Goal: Navigation & Orientation: Find specific page/section

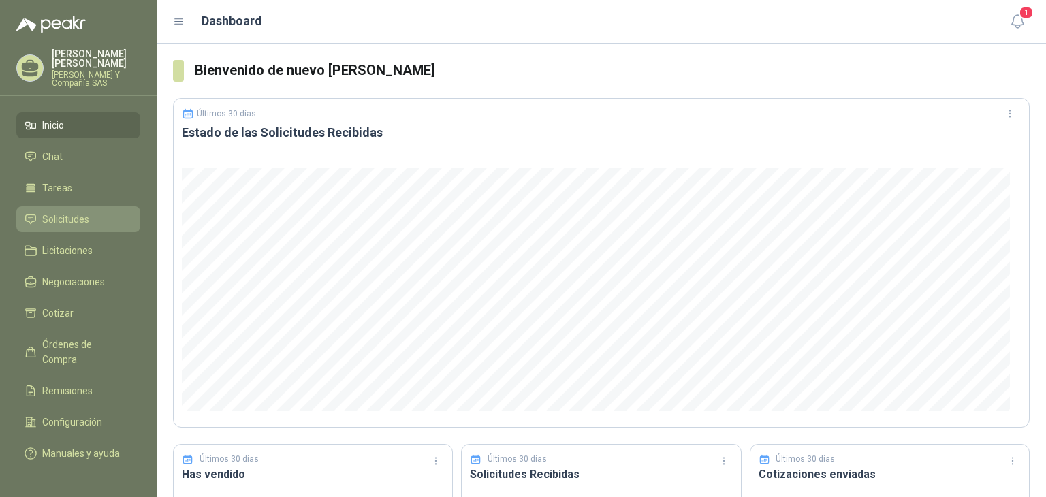
click at [63, 213] on span "Solicitudes" at bounding box center [65, 219] width 47 height 15
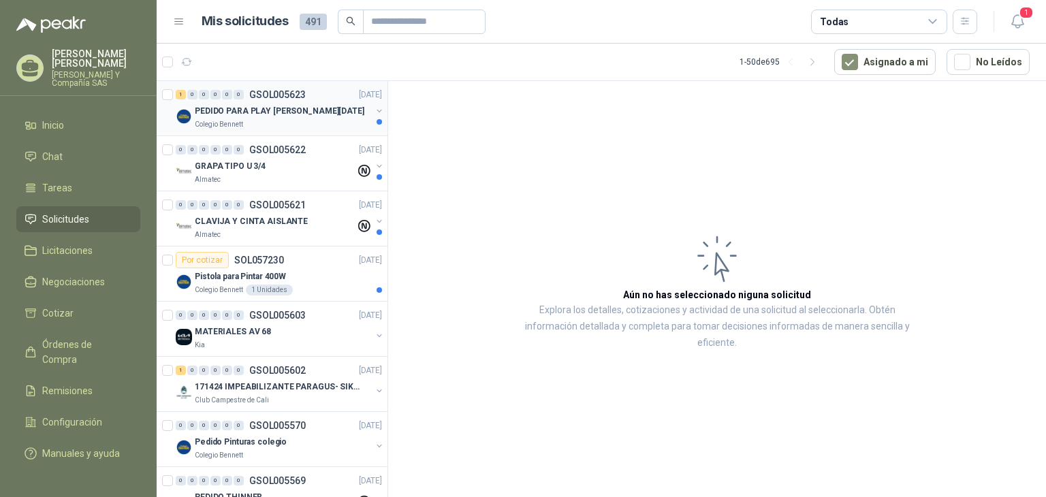
click at [249, 115] on p "PEDIDO PARA PLAY [PERSON_NAME][DATE]" at bounding box center [280, 111] width 170 height 13
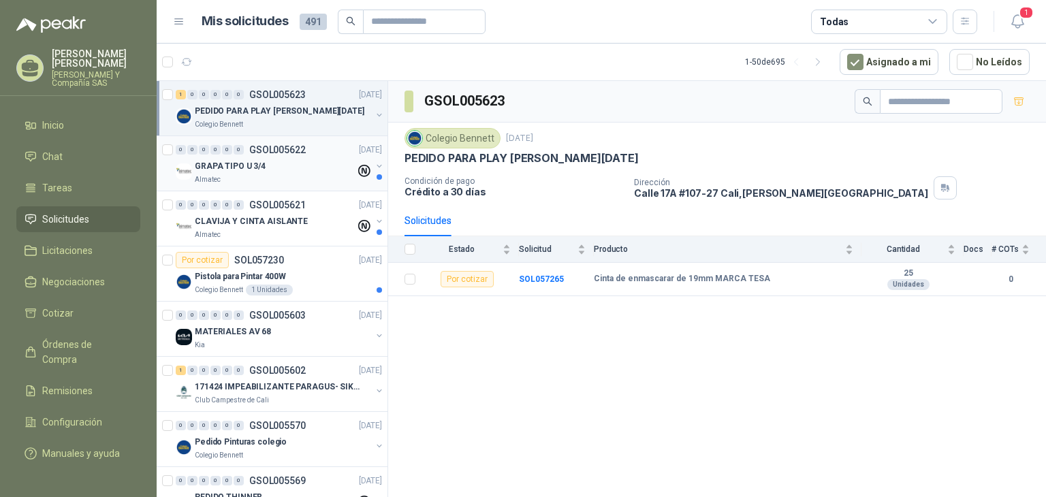
click at [256, 171] on p "GRAPA TIPO U 3/4" at bounding box center [230, 166] width 71 height 13
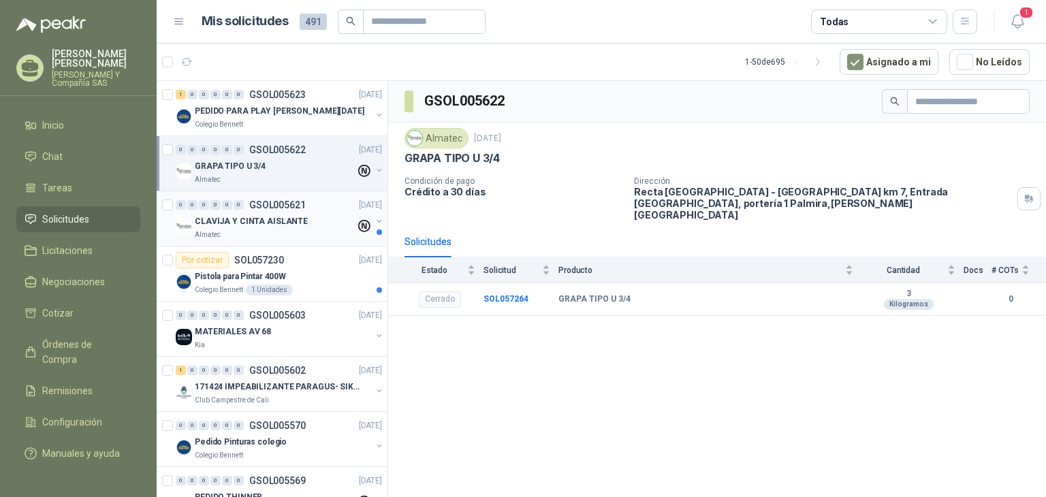
click at [253, 227] on div "CLAVIJA Y CINTA AISLANTE" at bounding box center [275, 221] width 161 height 16
